Goal: Use online tool/utility: Utilize a website feature to perform a specific function

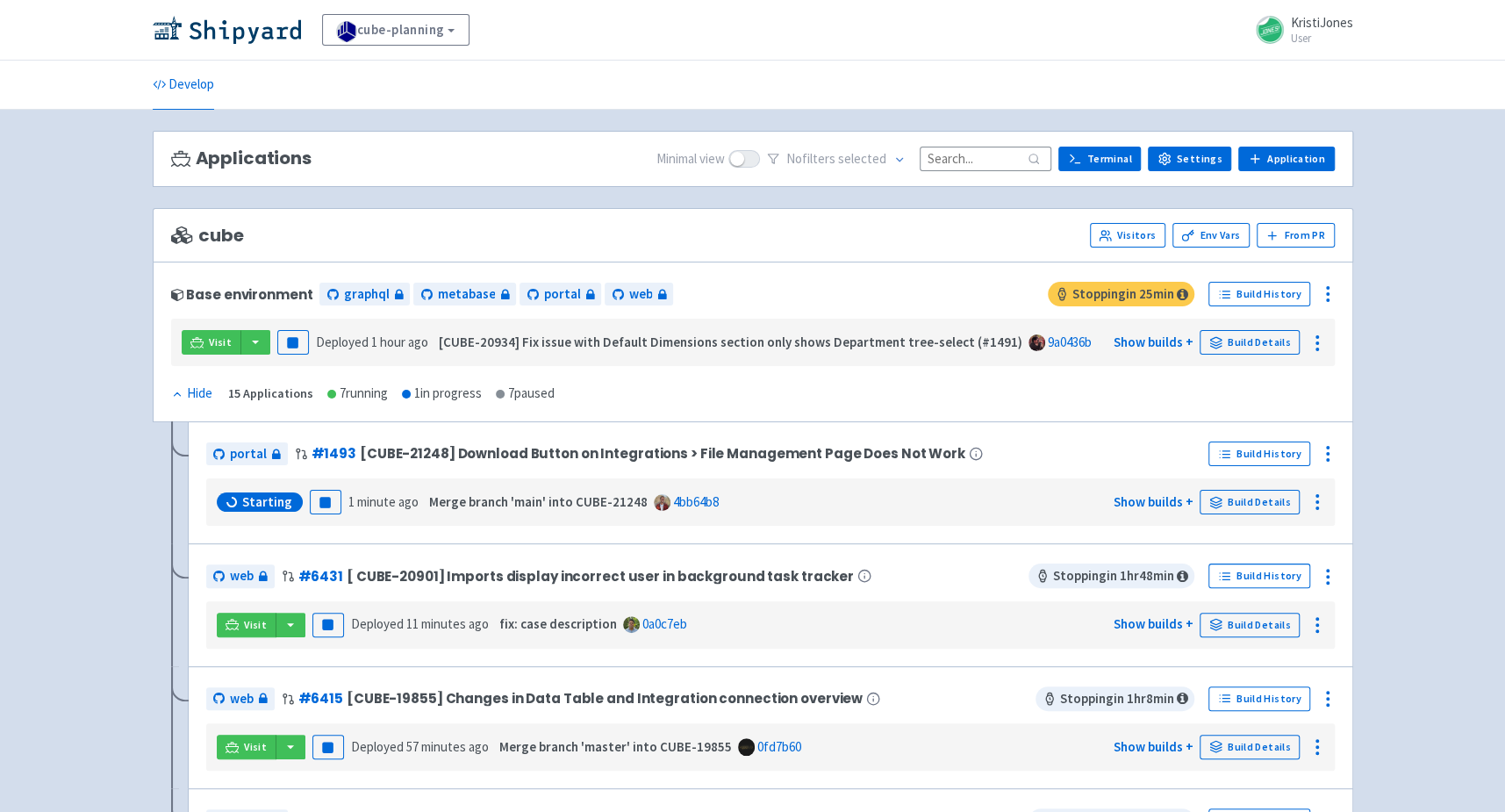
scroll to position [895, 0]
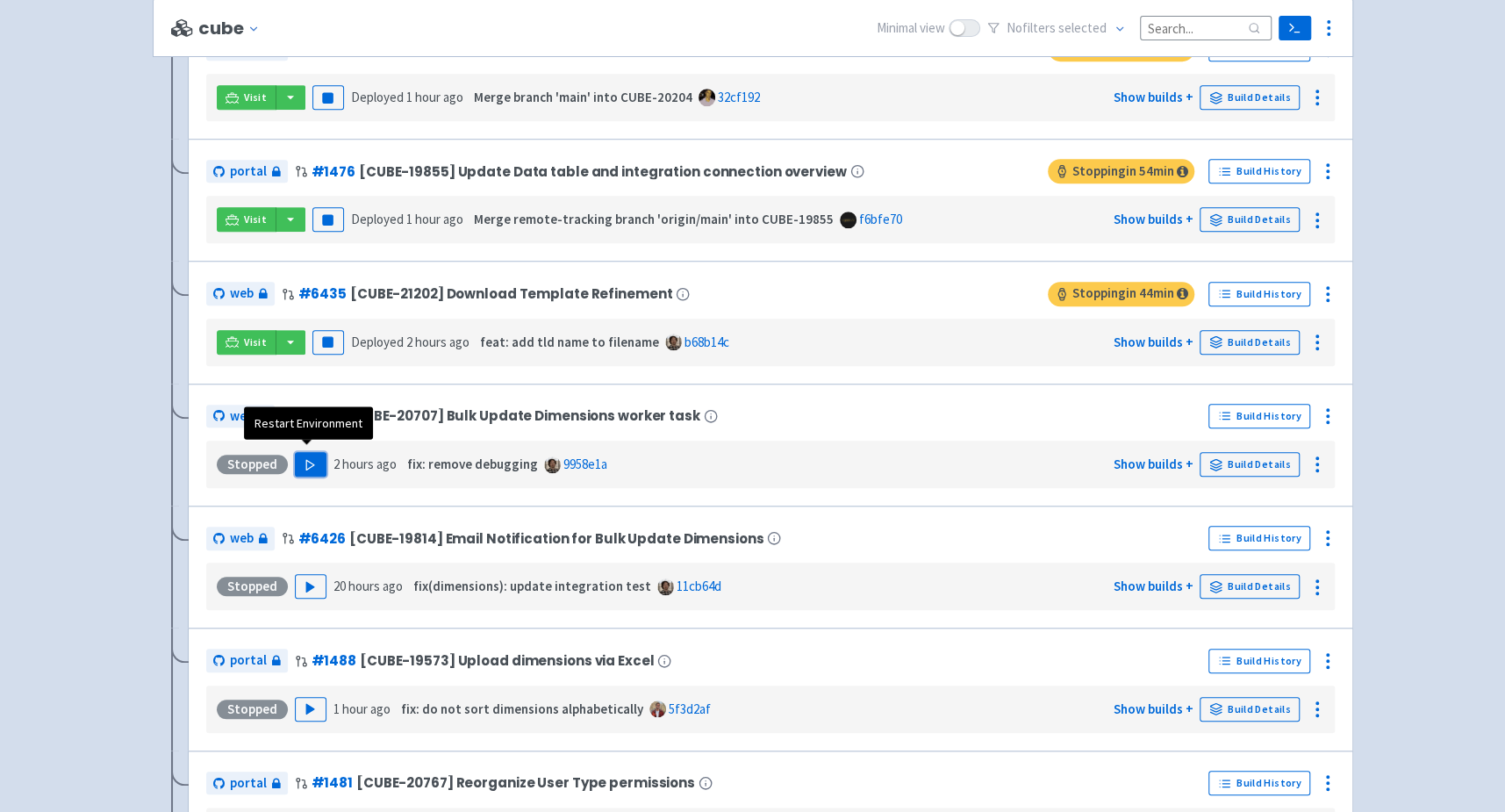
click at [315, 458] on button "Play" at bounding box center [311, 464] width 32 height 24
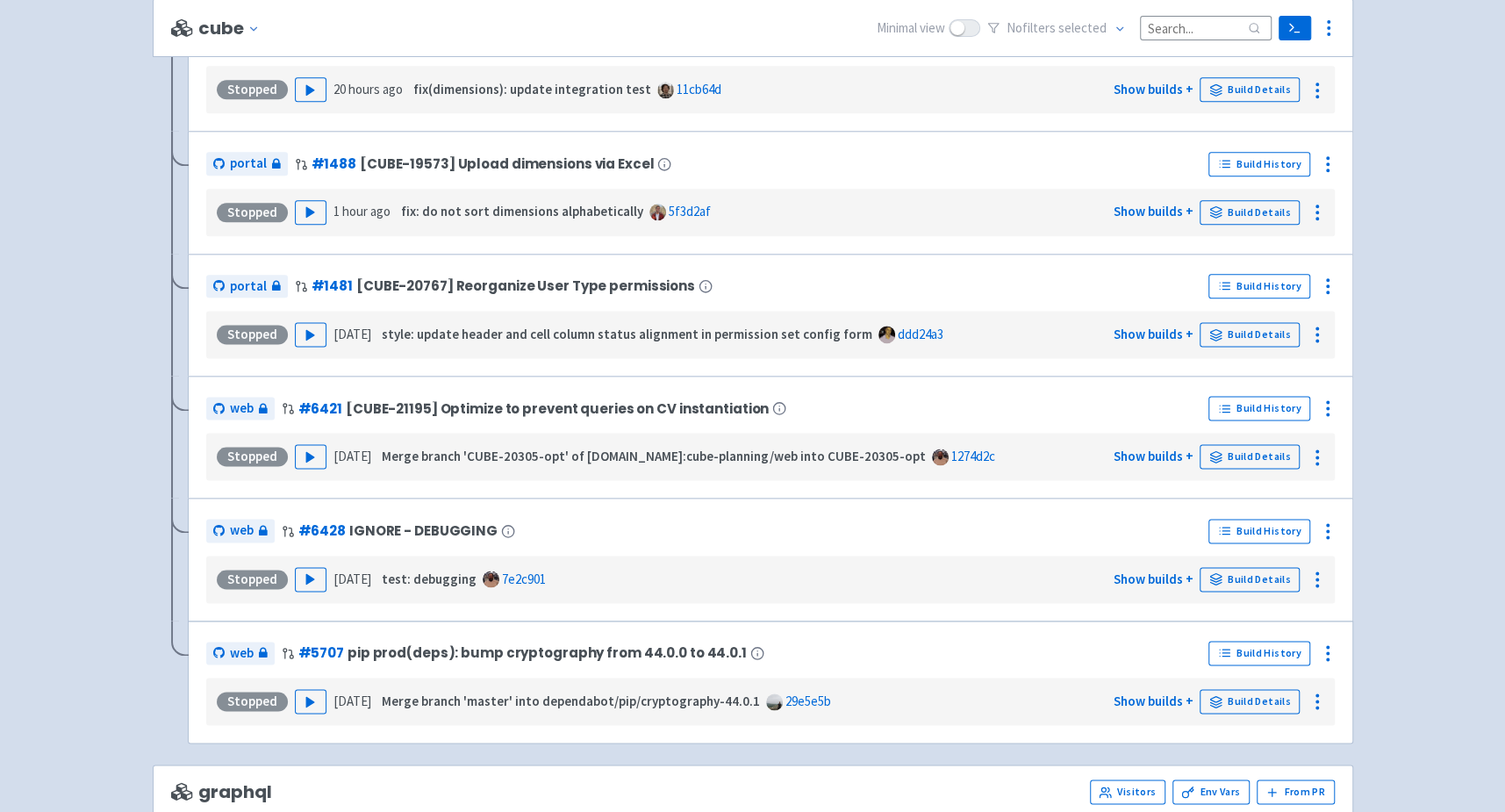
scroll to position [1273, 0]
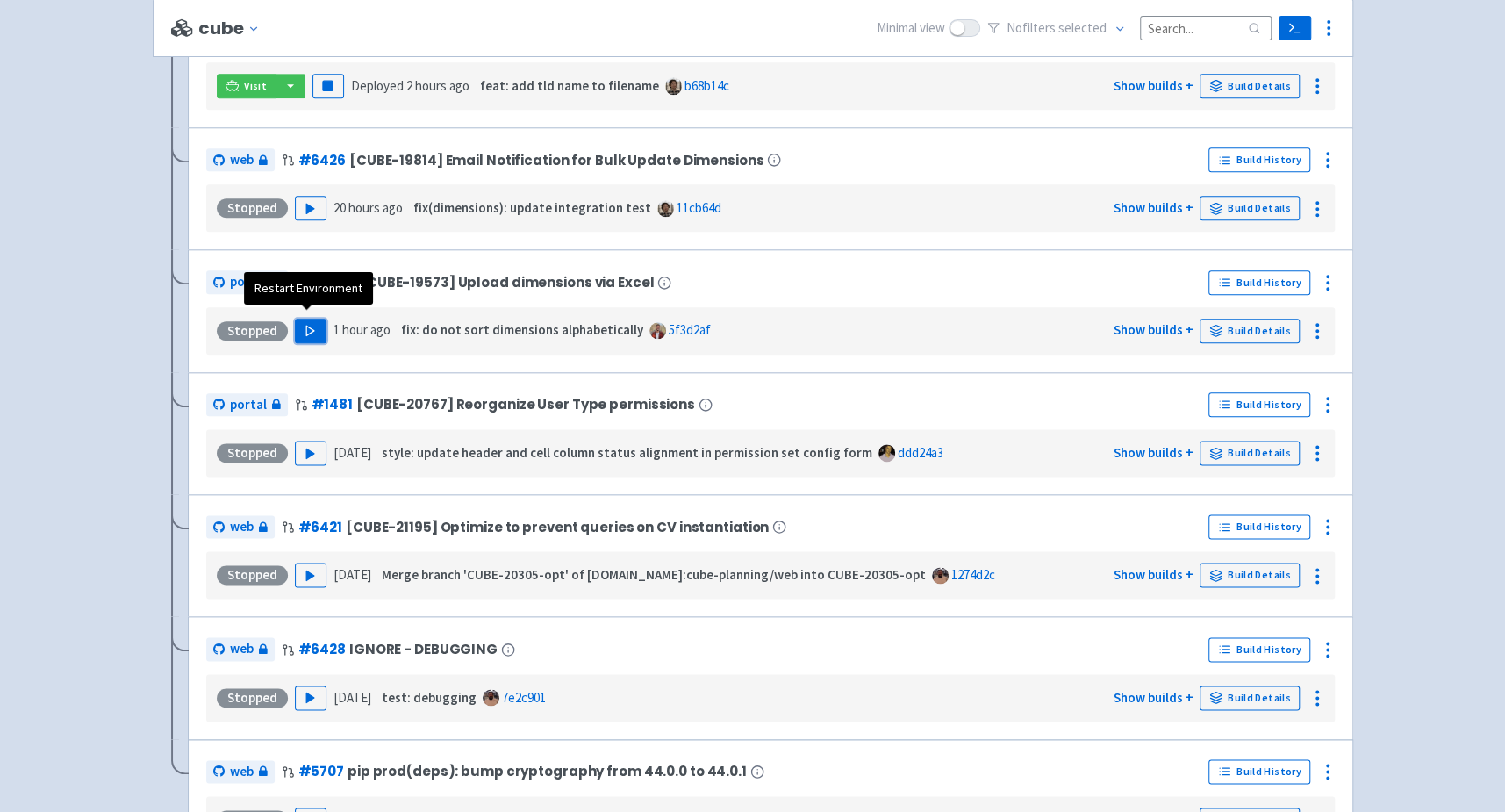
click at [310, 325] on icon "button" at bounding box center [310, 330] width 13 height 13
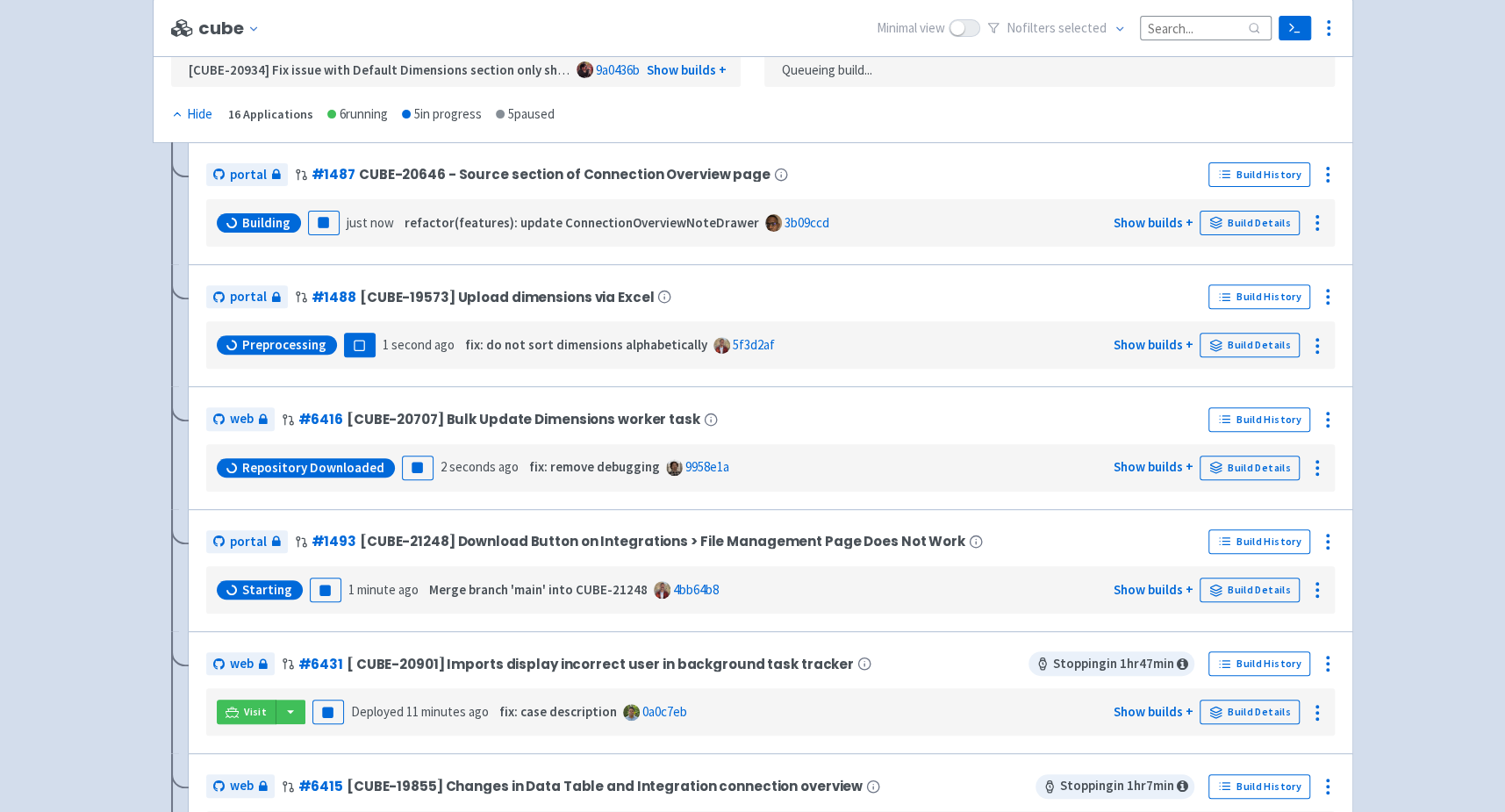
scroll to position [319, 0]
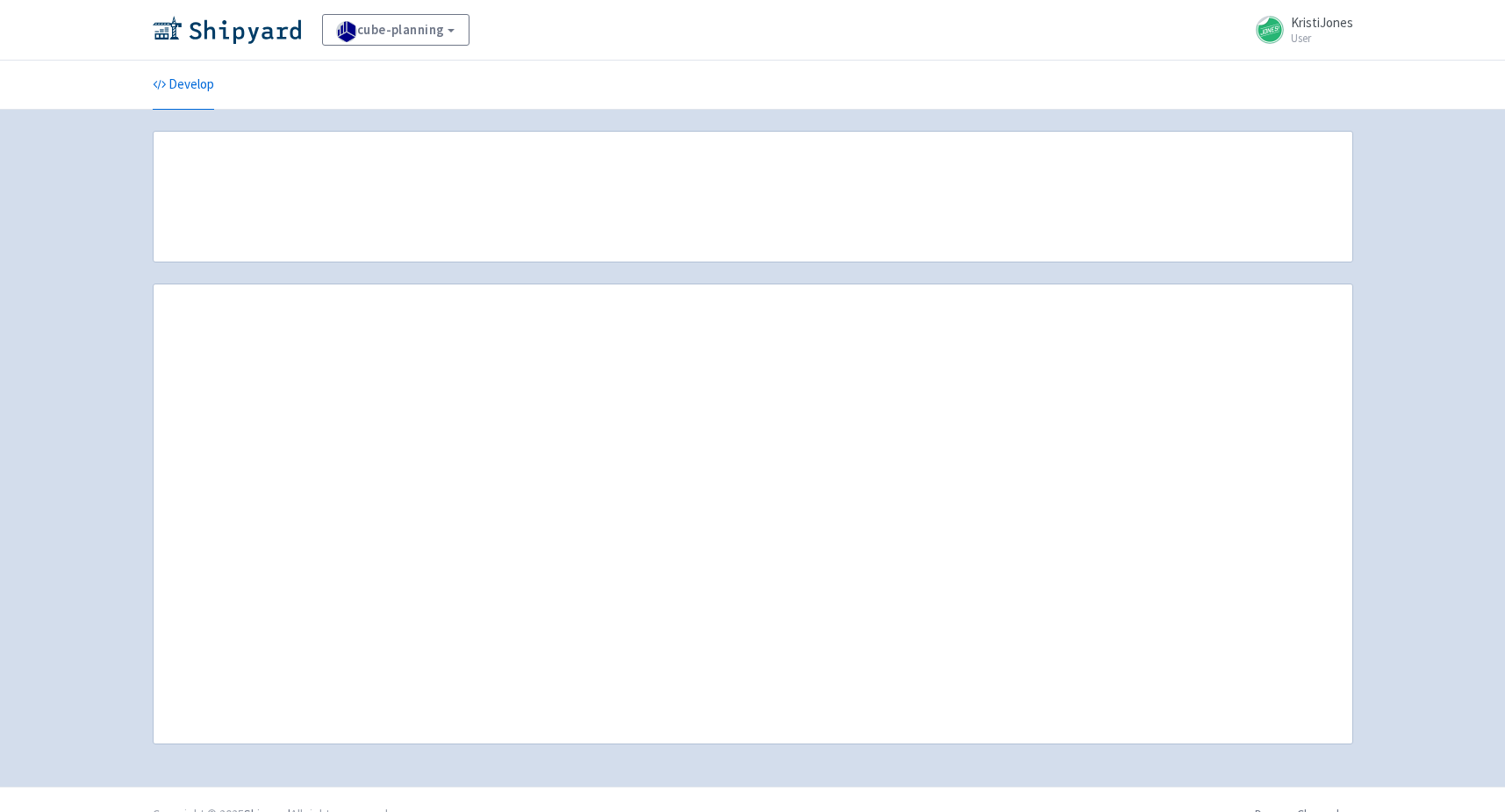
scroll to position [319, 0]
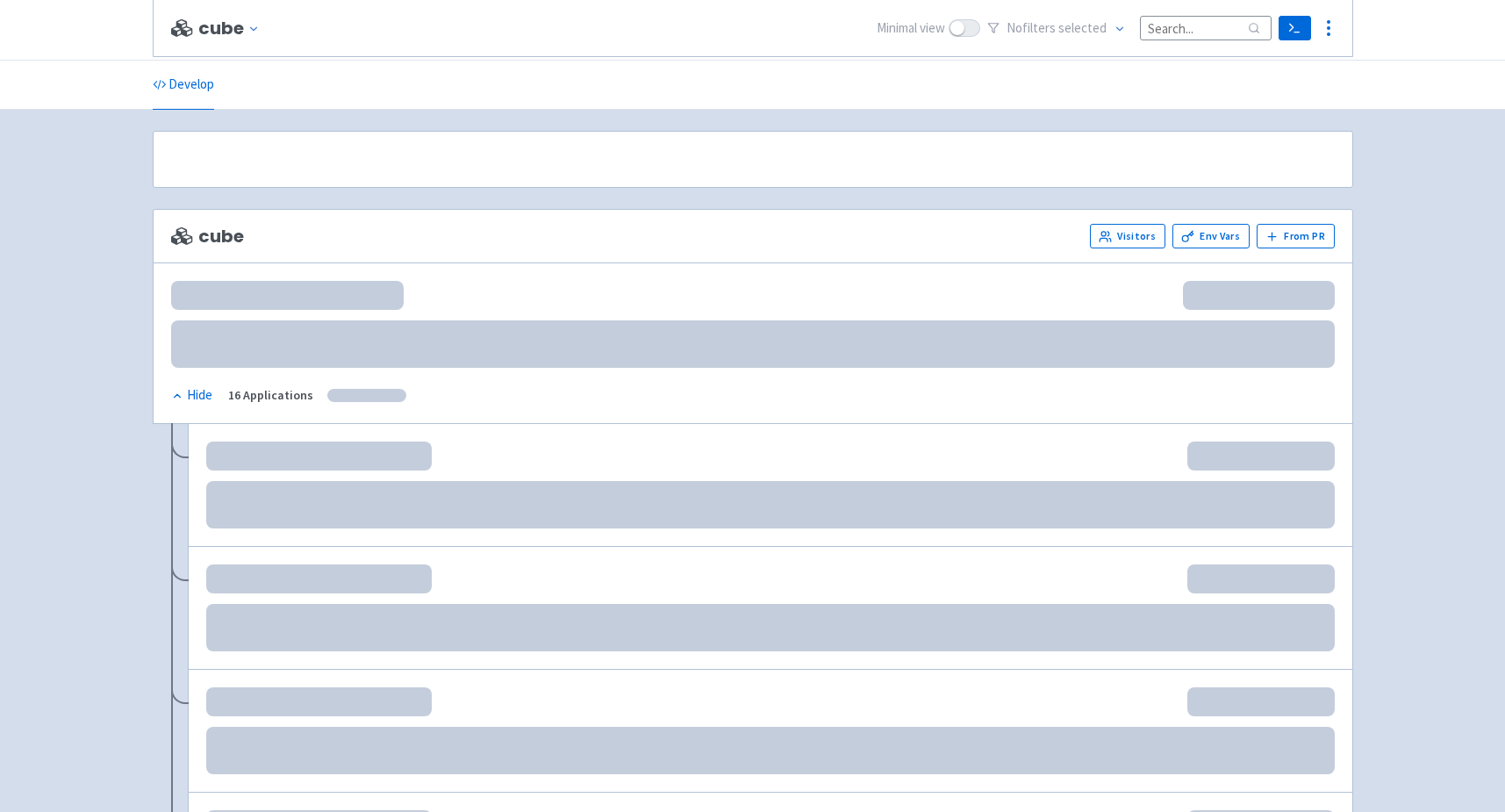
scroll to position [319, 0]
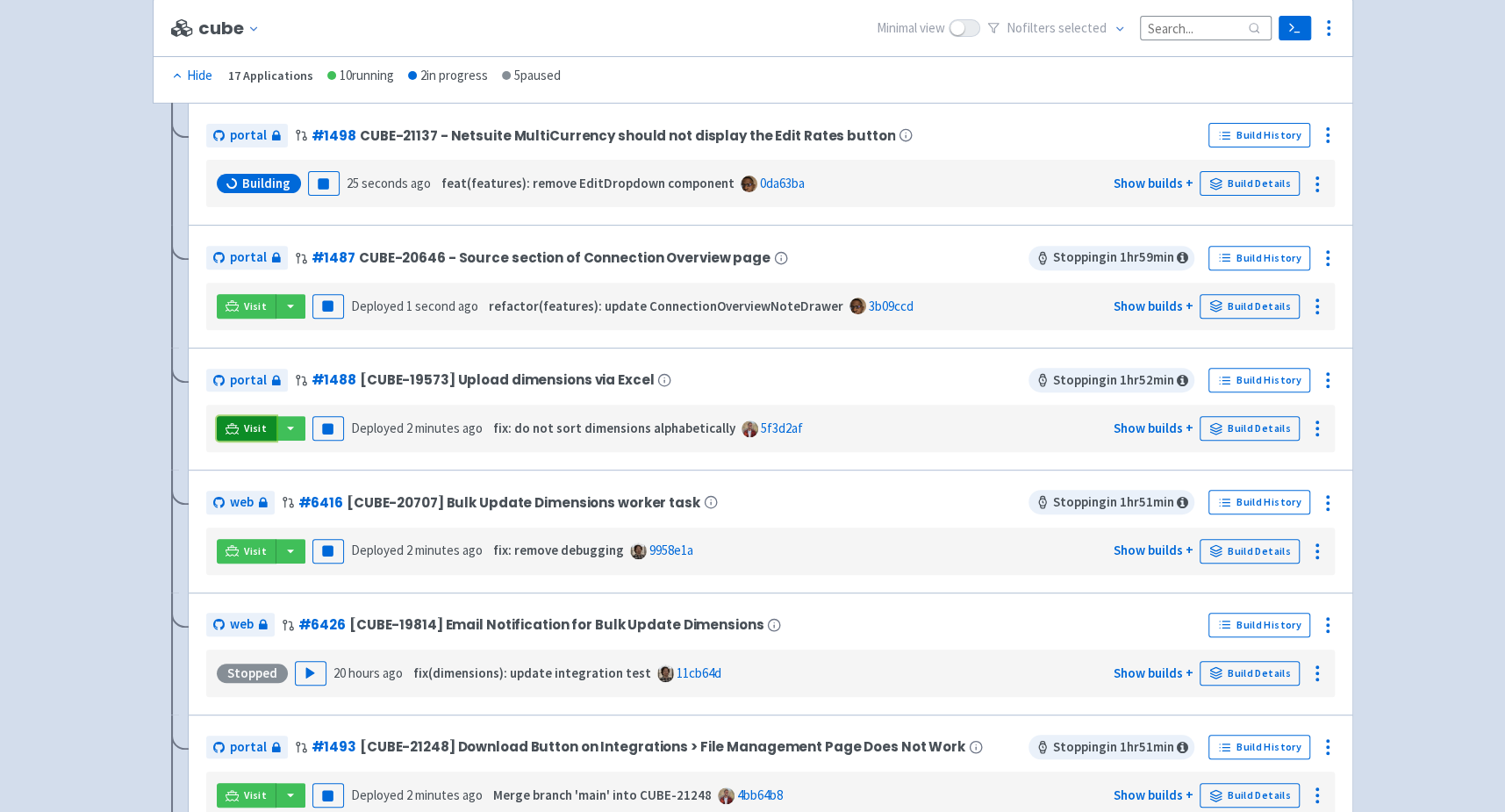
click at [236, 422] on icon at bounding box center [232, 429] width 13 height 13
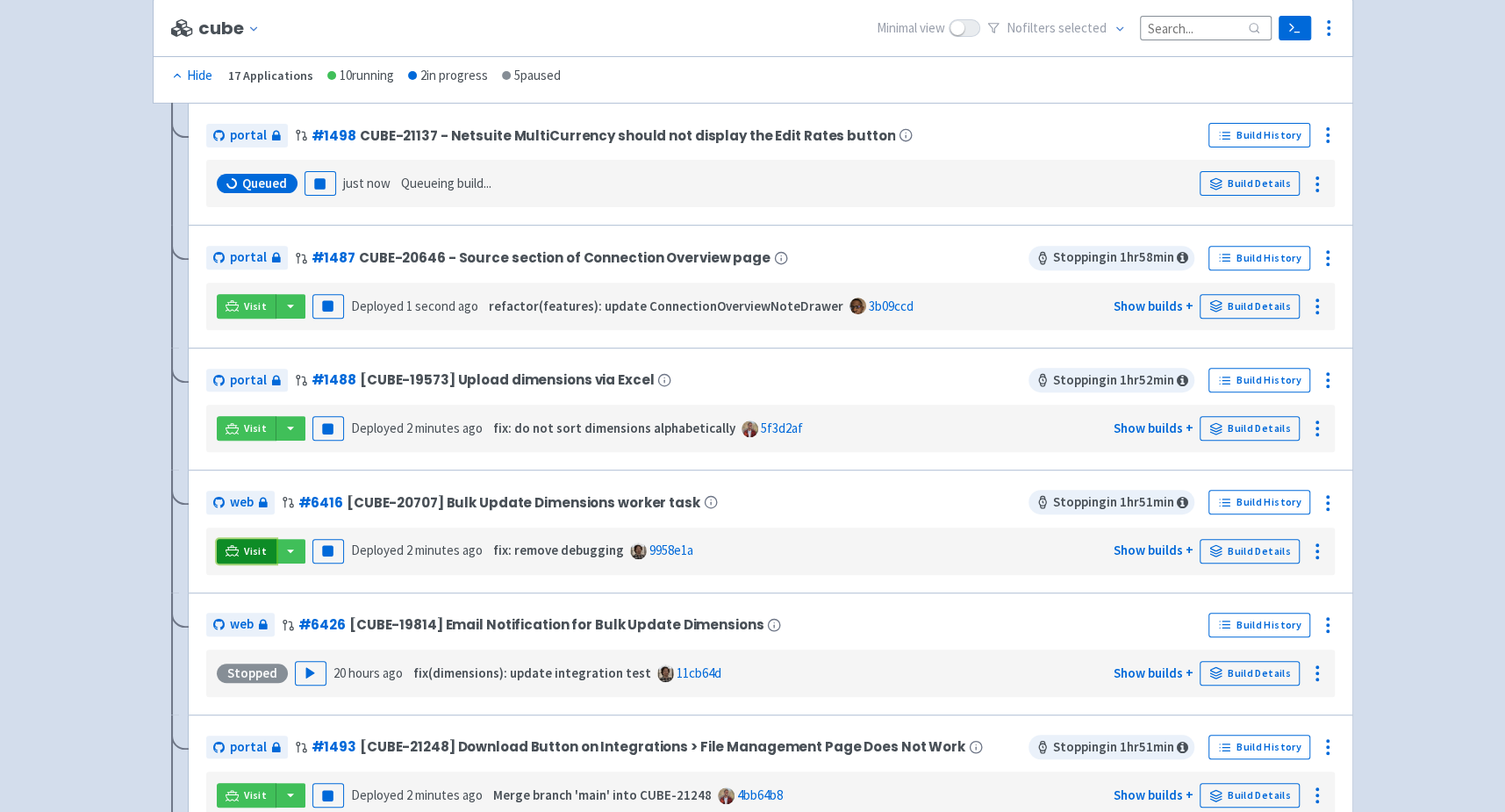
click at [223, 544] on link "Visit" at bounding box center [247, 551] width 60 height 24
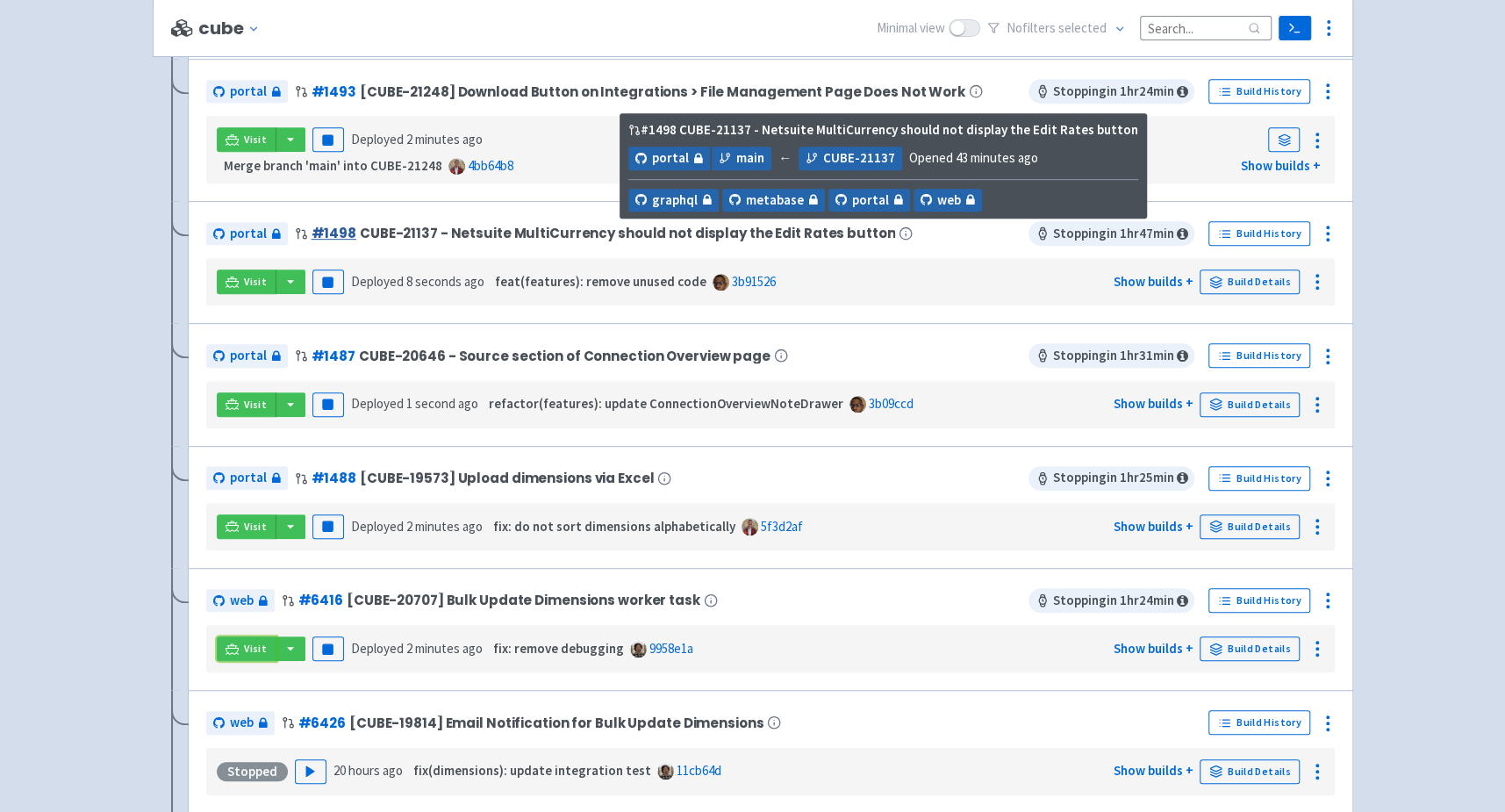
scroll to position [559, 0]
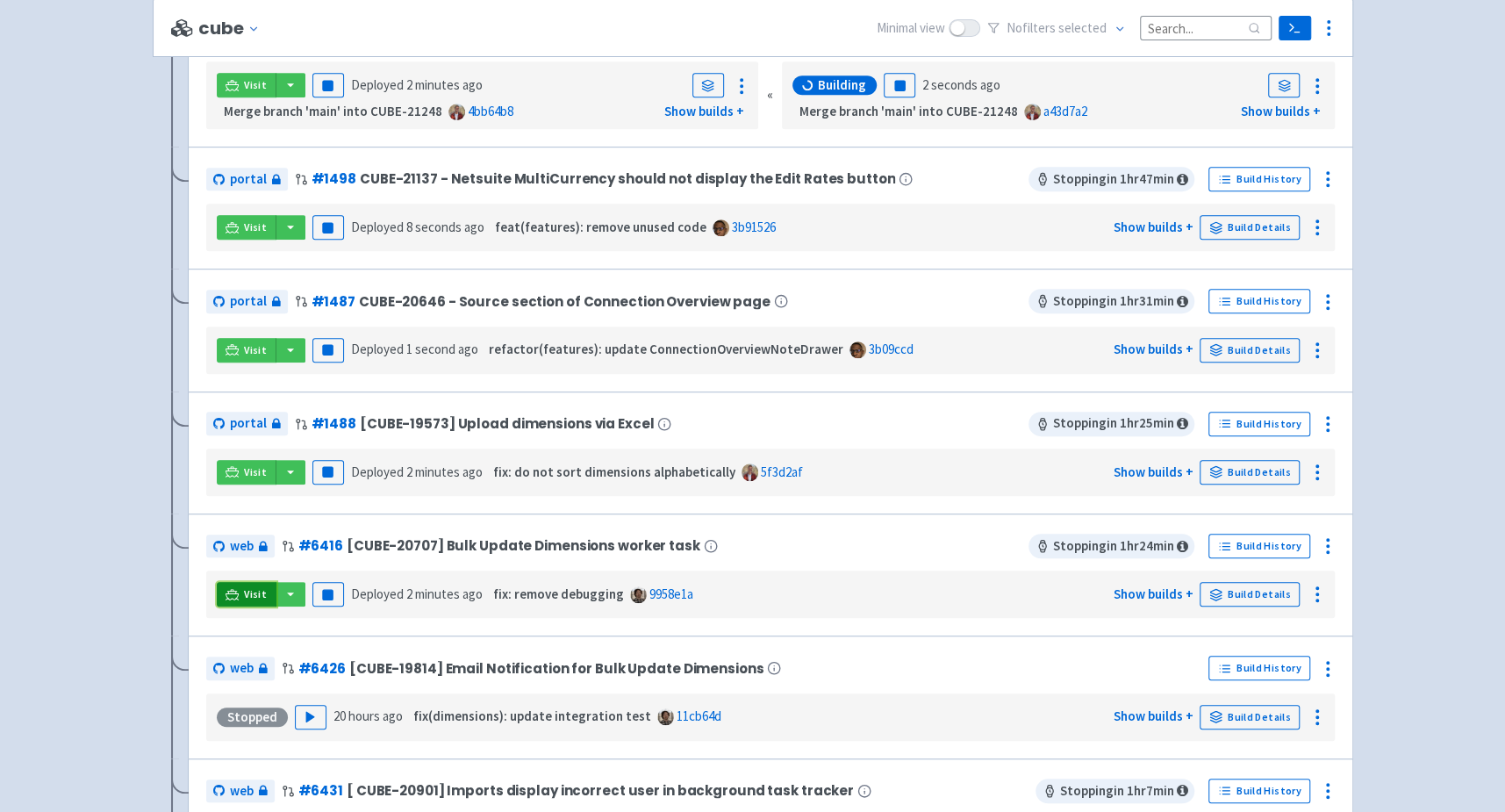
click at [239, 586] on link "Visit" at bounding box center [247, 594] width 60 height 24
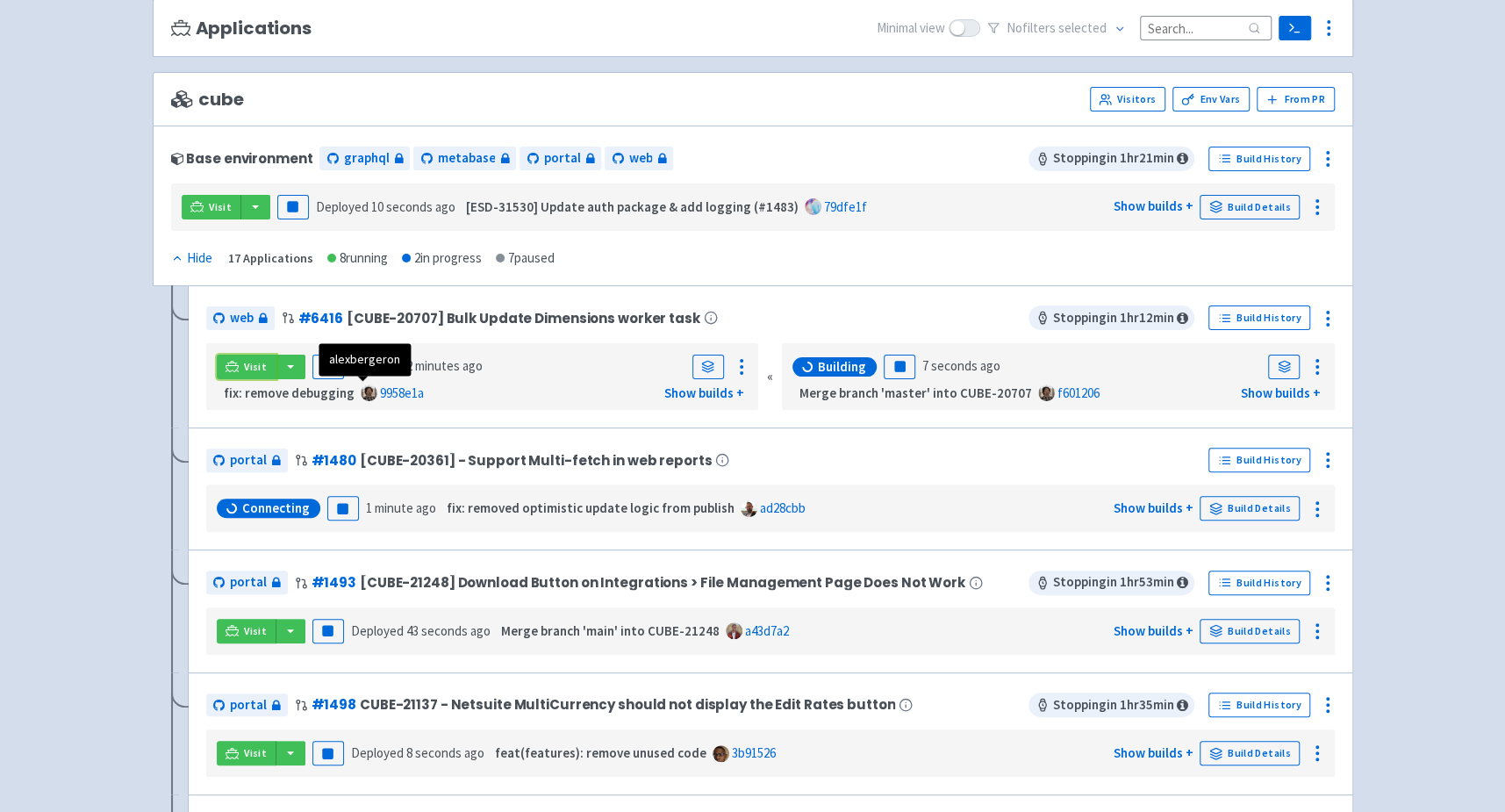
scroll to position [176, 0]
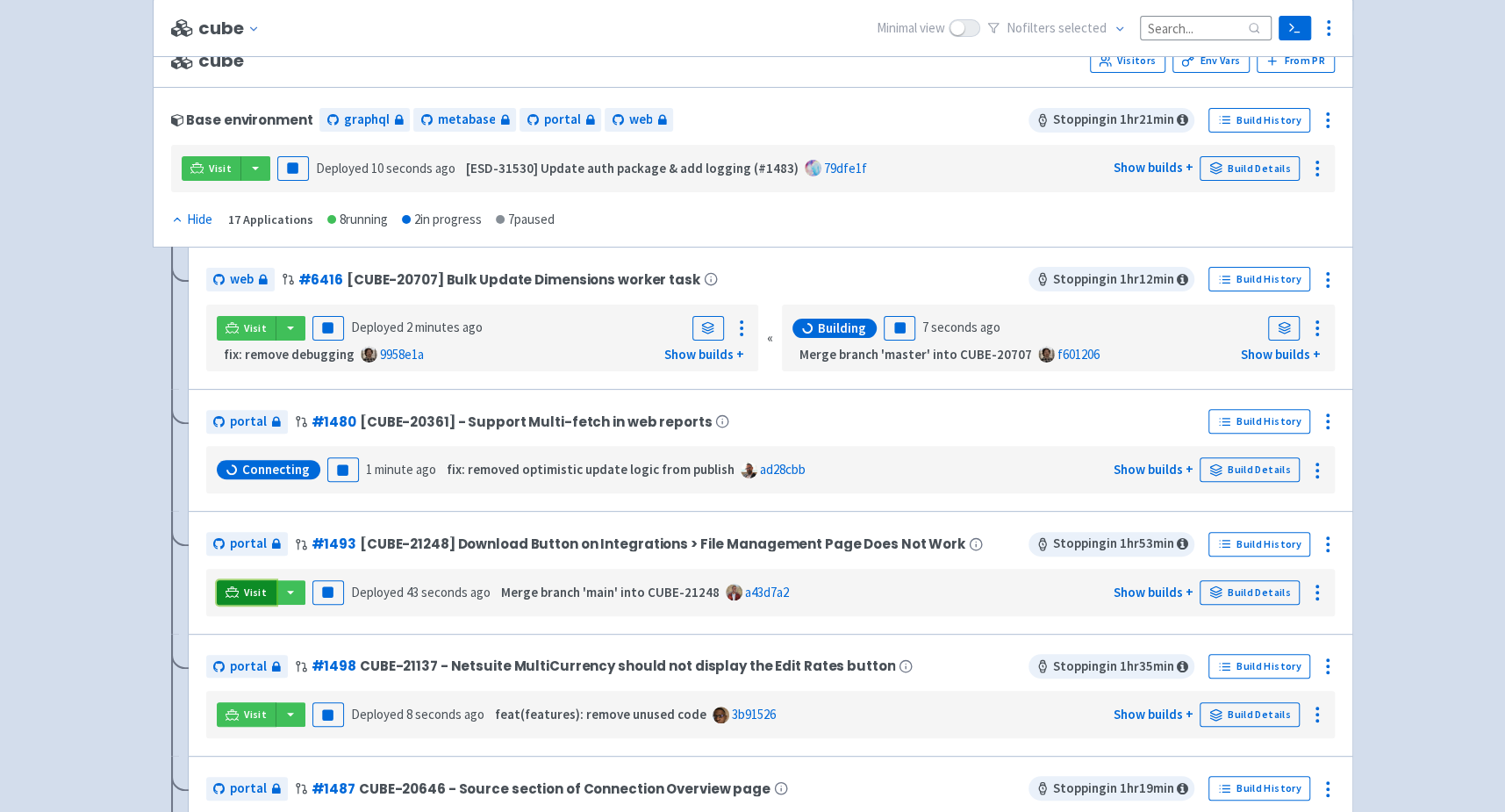
click at [240, 586] on link "Visit" at bounding box center [247, 592] width 60 height 24
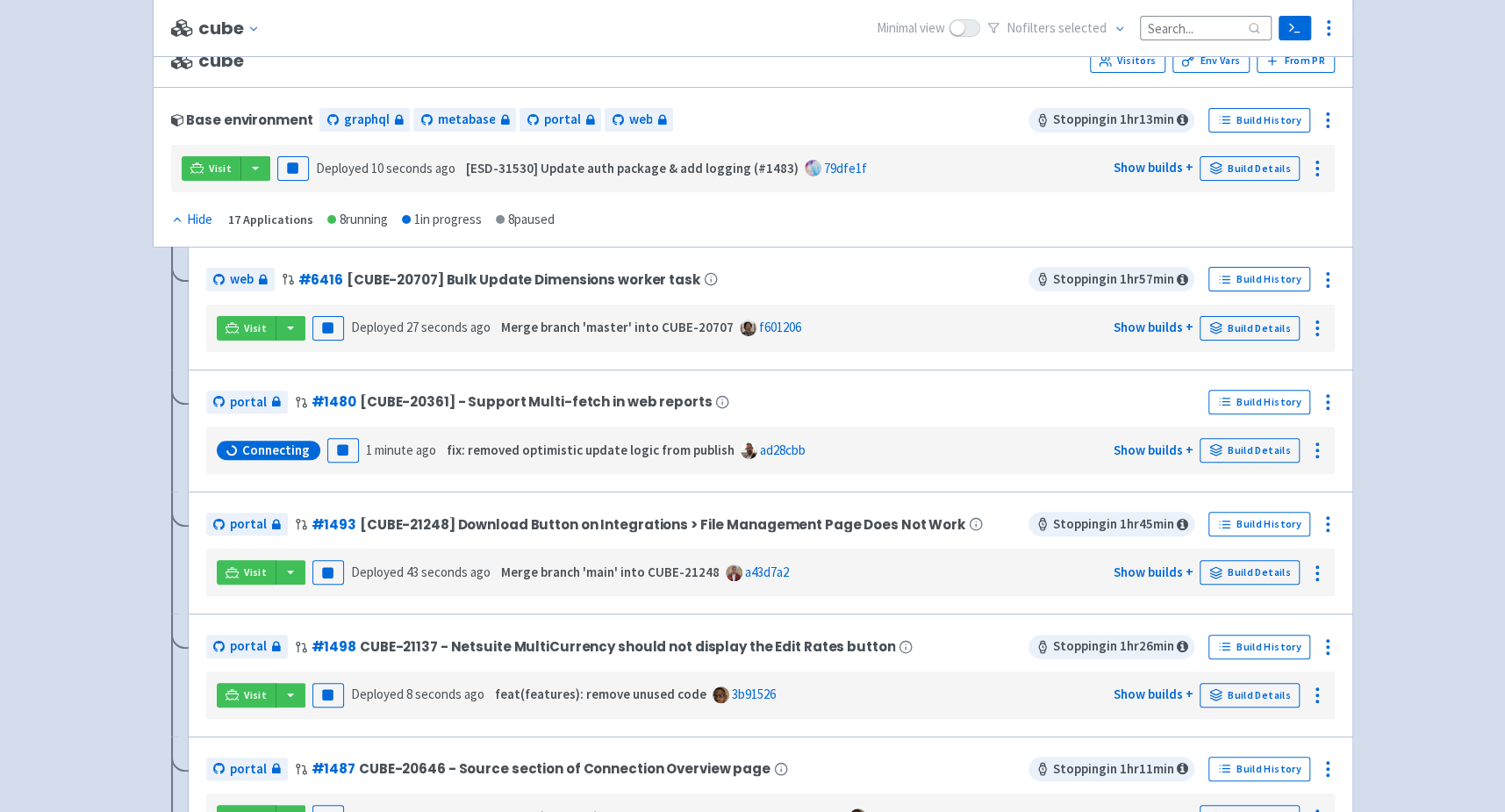
scroll to position [1384, 0]
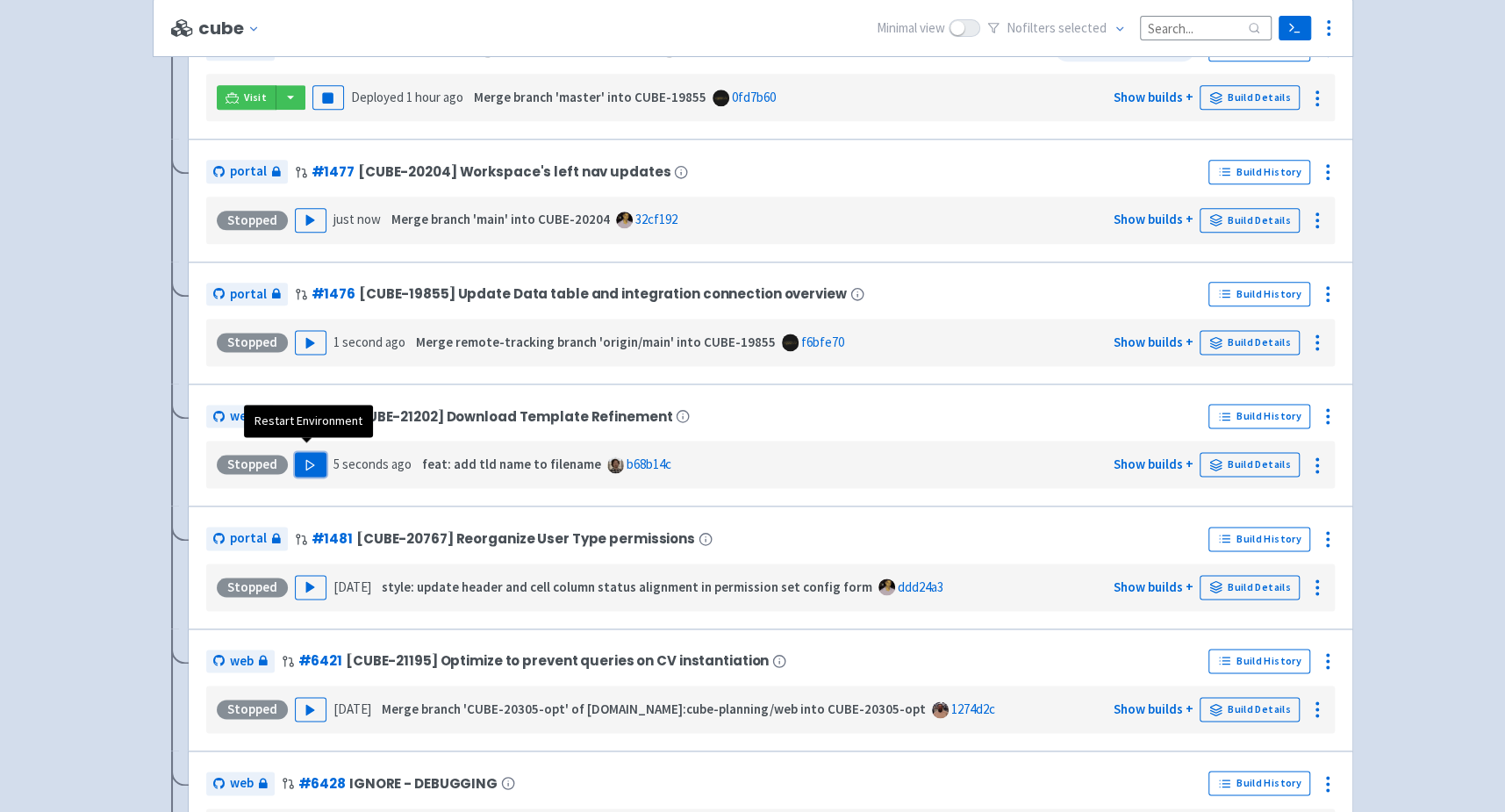
click at [309, 458] on icon "button" at bounding box center [310, 465] width 13 height 13
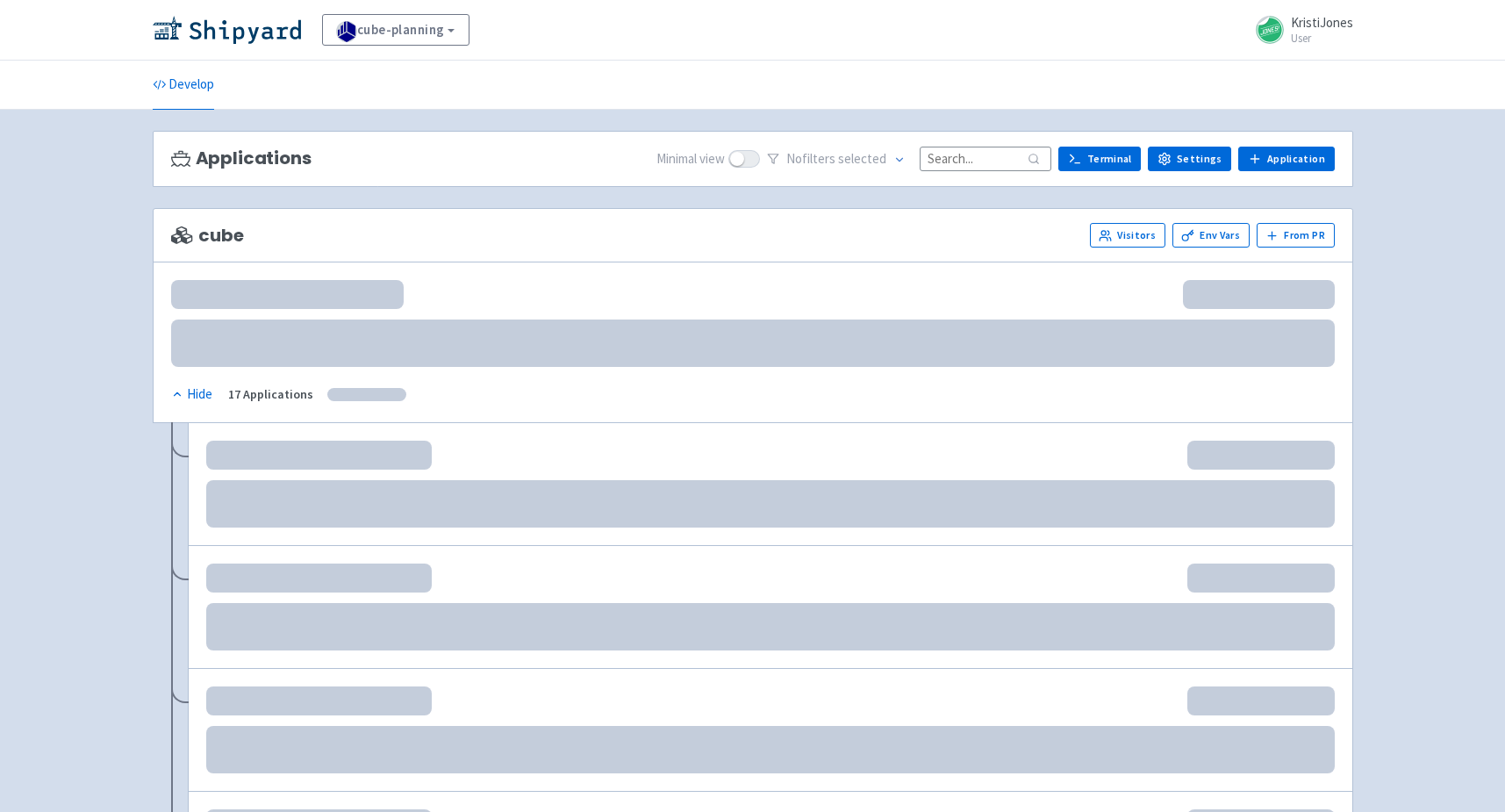
scroll to position [46, 0]
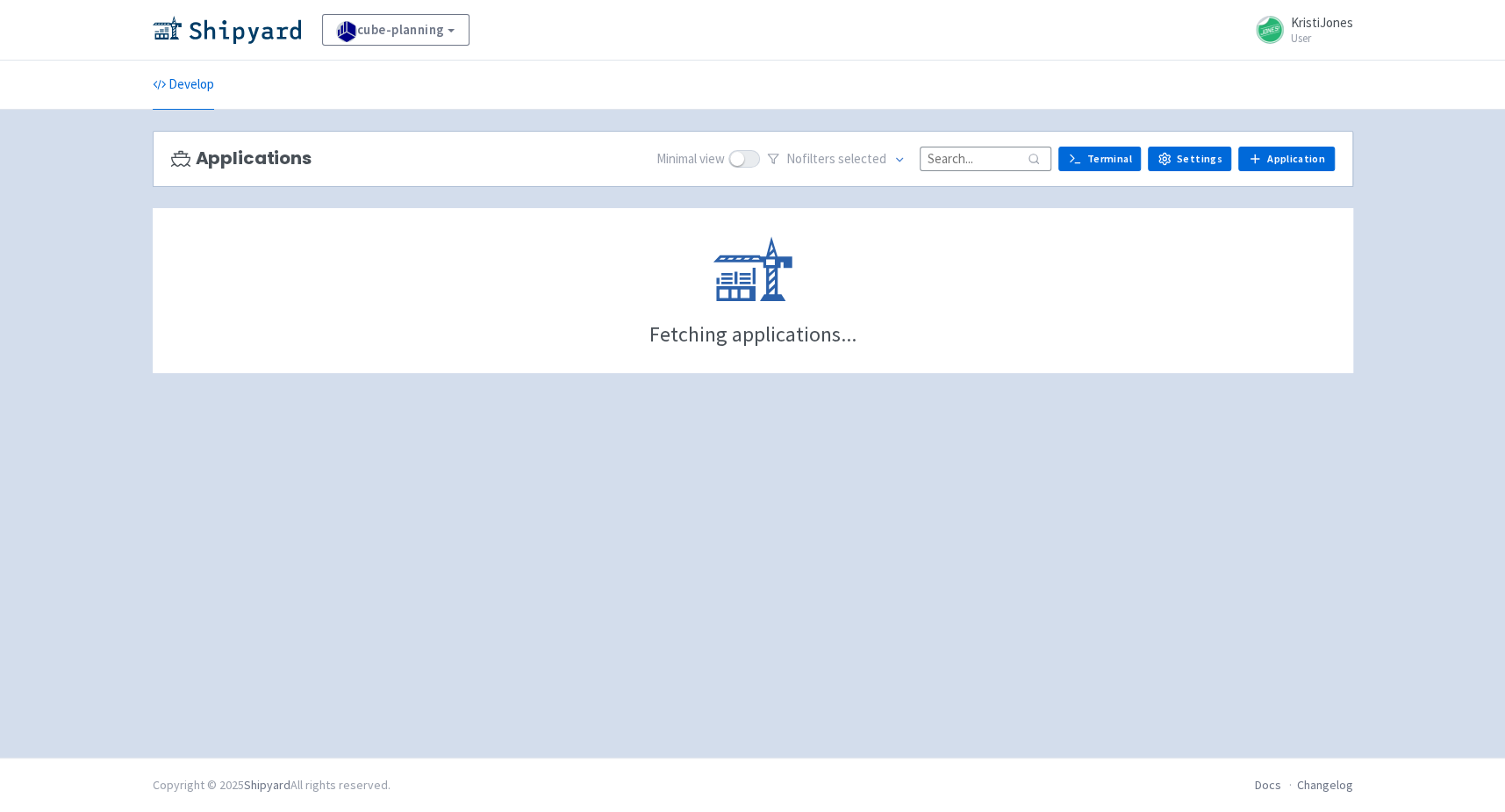
scroll to position [46, 0]
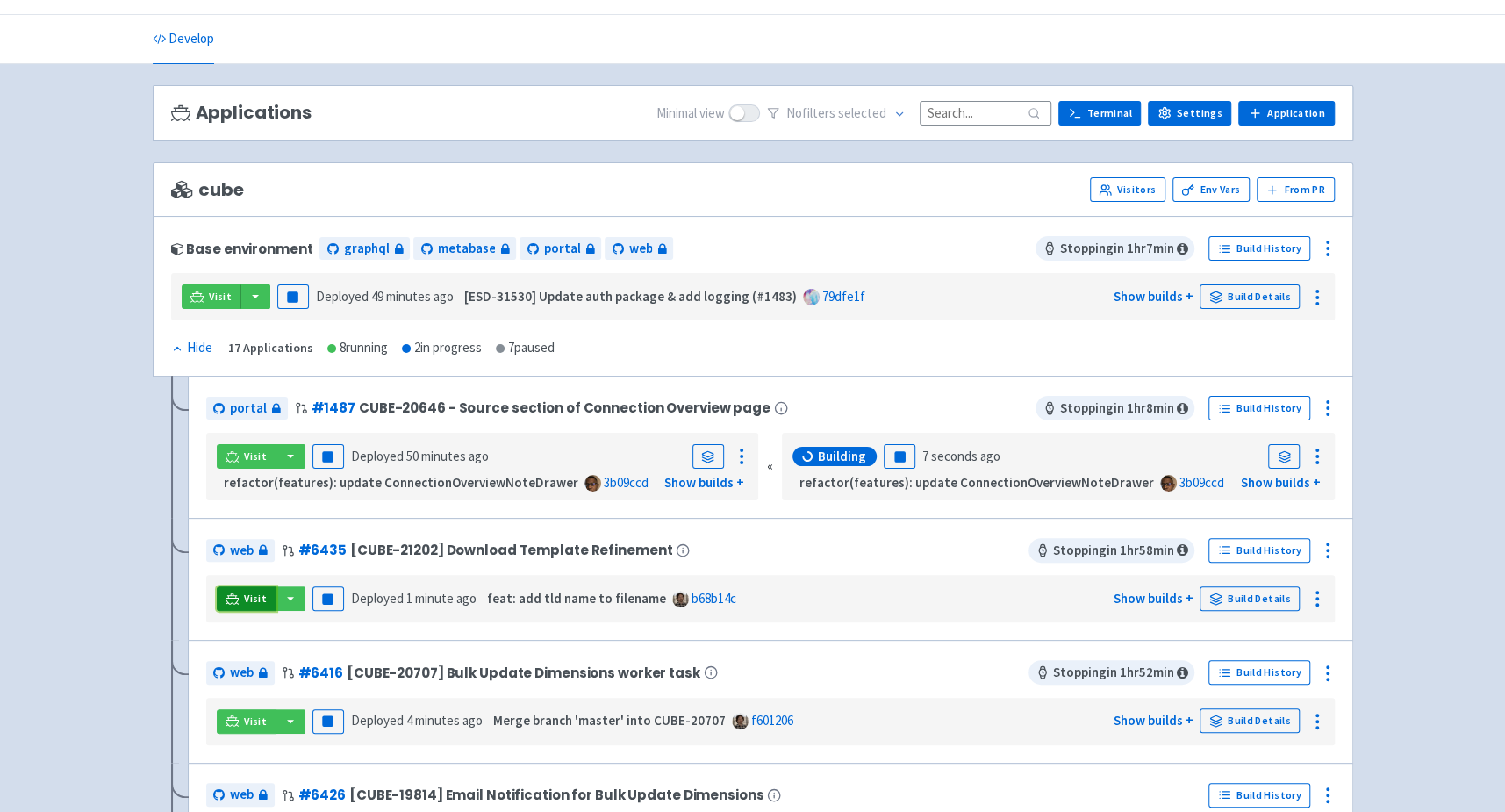
click at [246, 591] on span "Visit" at bounding box center [255, 598] width 23 height 14
